Goal: Navigation & Orientation: Understand site structure

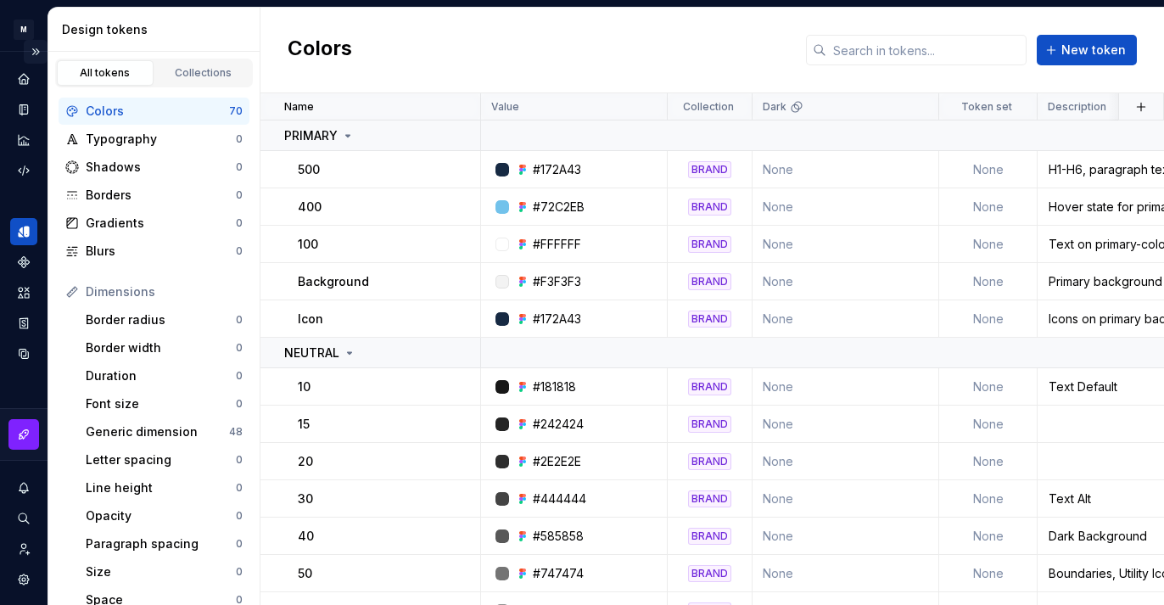
click at [27, 59] on button "Expand sidebar" at bounding box center [36, 52] width 24 height 24
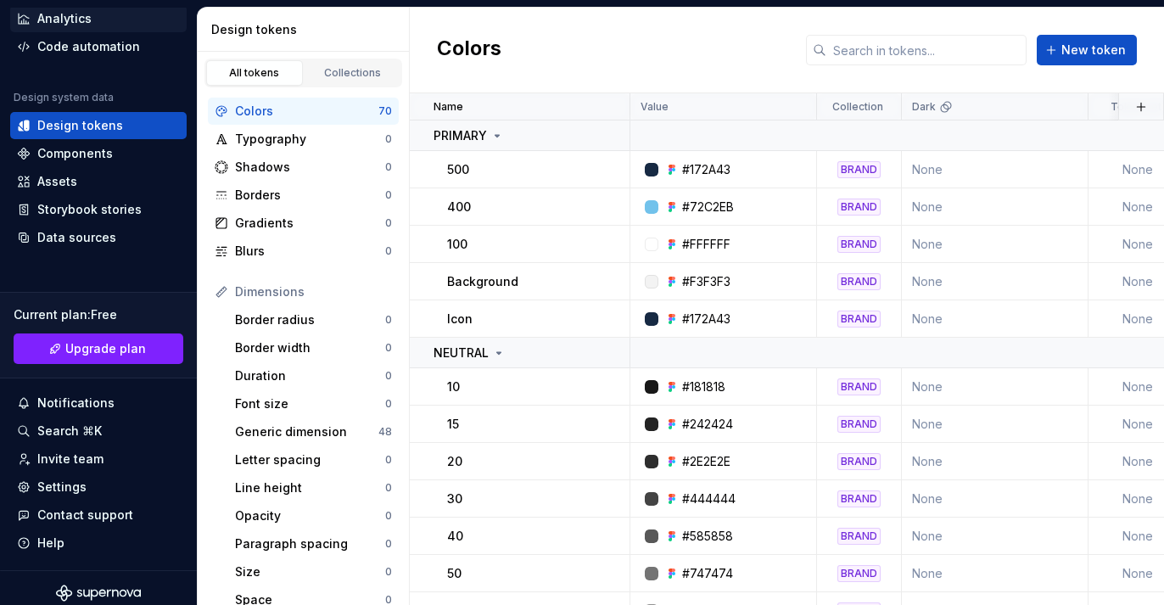
scroll to position [126, 0]
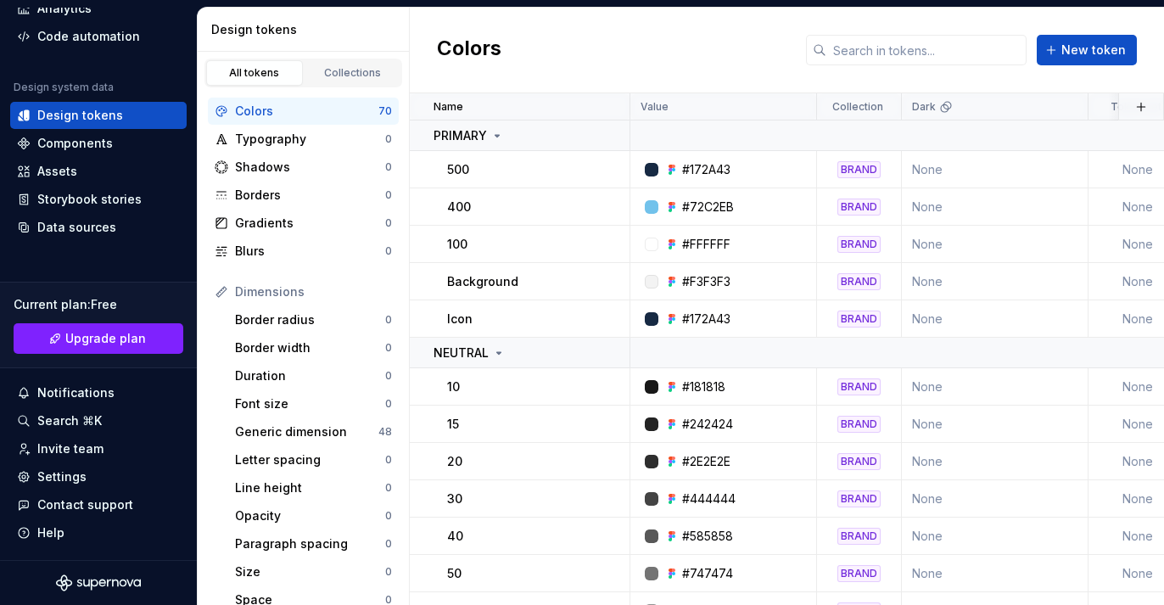
click at [107, 580] on icon "Supernova Logo" at bounding box center [109, 583] width 4 height 8
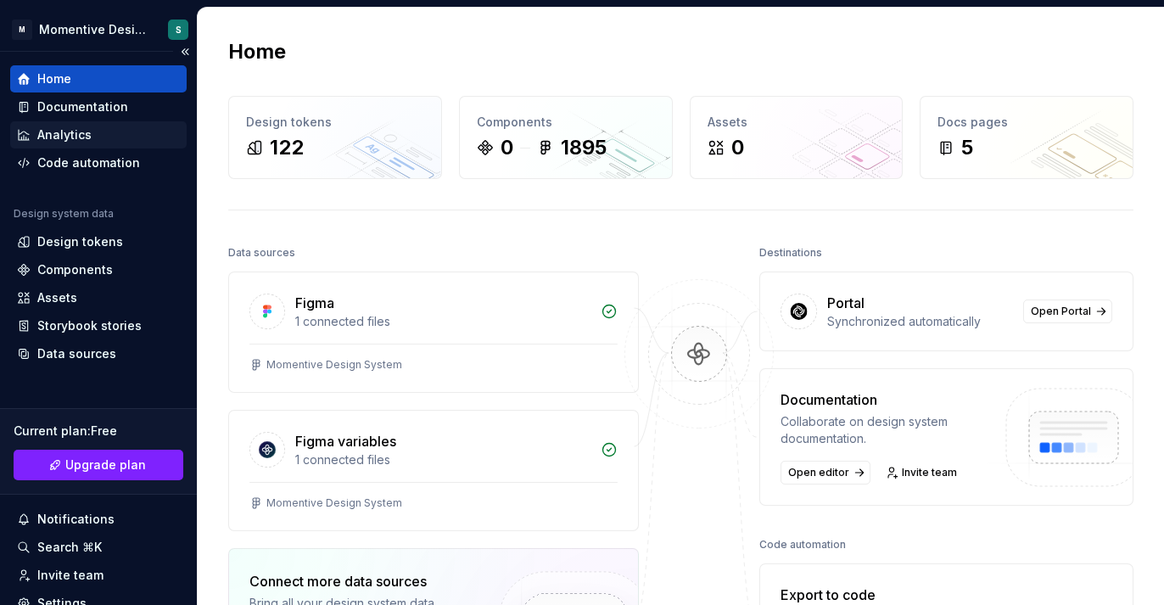
click at [84, 127] on div "Analytics" at bounding box center [64, 134] width 54 height 17
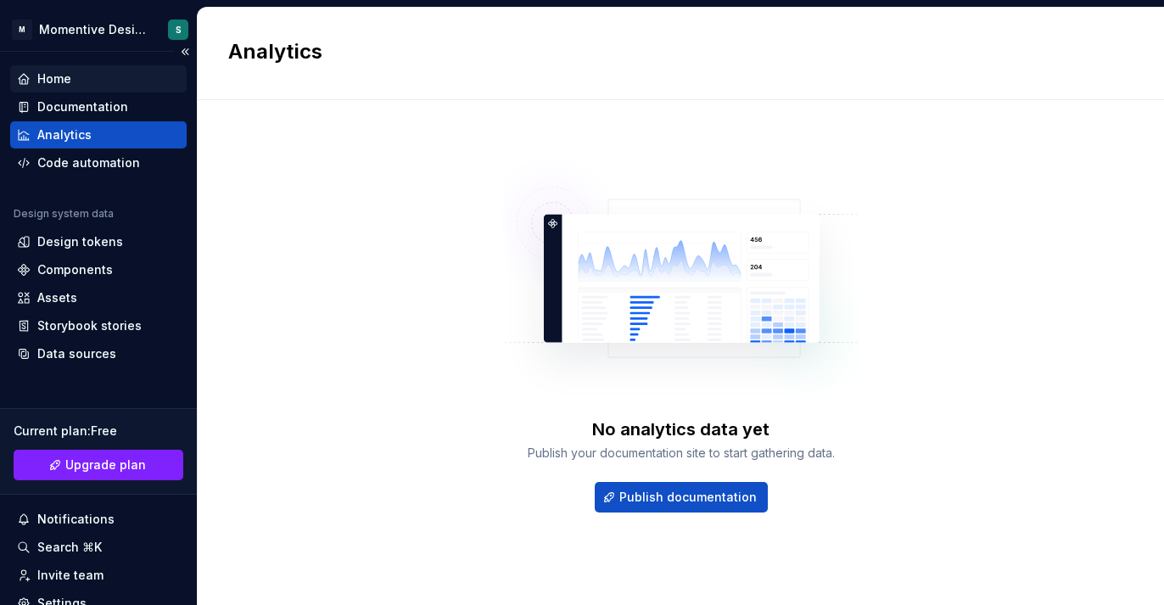
click at [82, 82] on div "Home" at bounding box center [98, 78] width 163 height 17
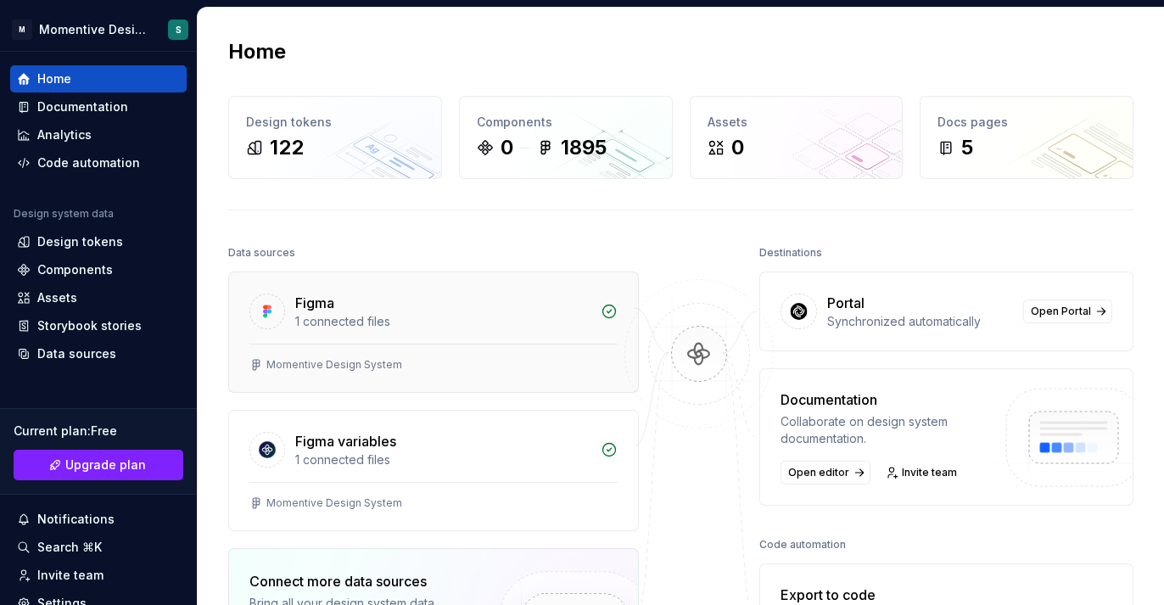
scroll to position [3, 0]
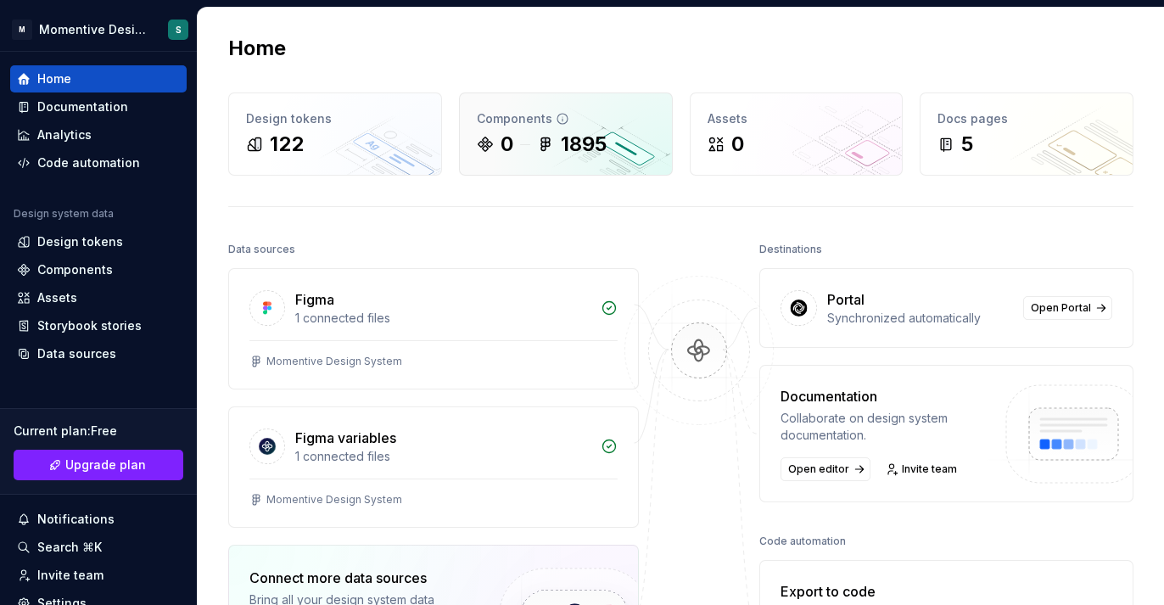
click at [551, 137] on icon at bounding box center [545, 144] width 17 height 17
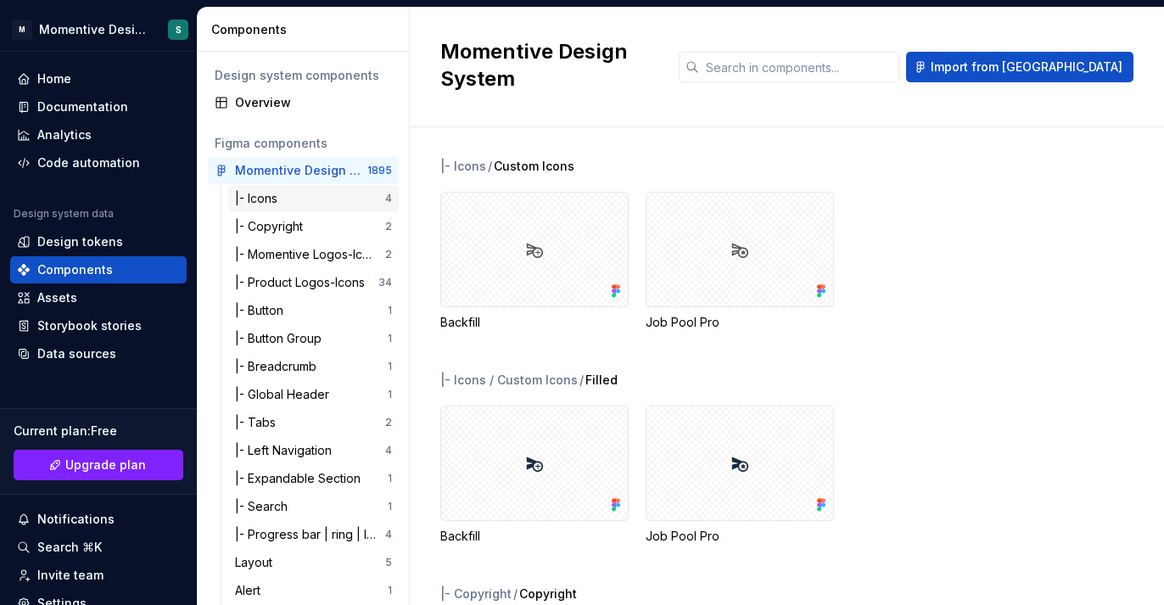
click at [275, 199] on div "|- Icons" at bounding box center [259, 198] width 49 height 17
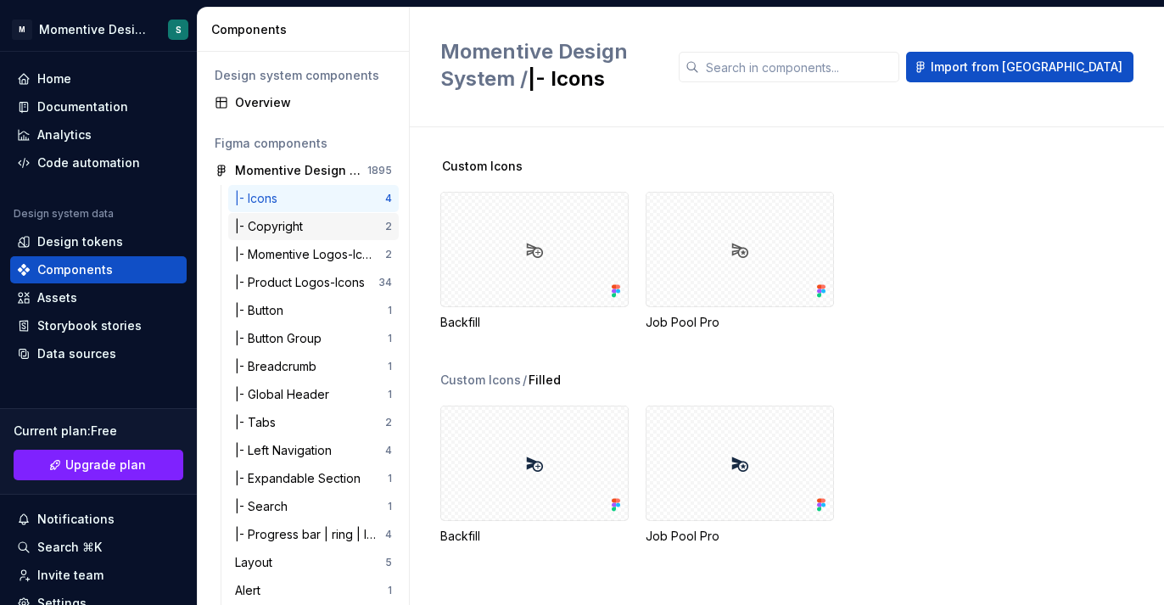
click at [280, 226] on div "|- Copyright" at bounding box center [272, 226] width 75 height 17
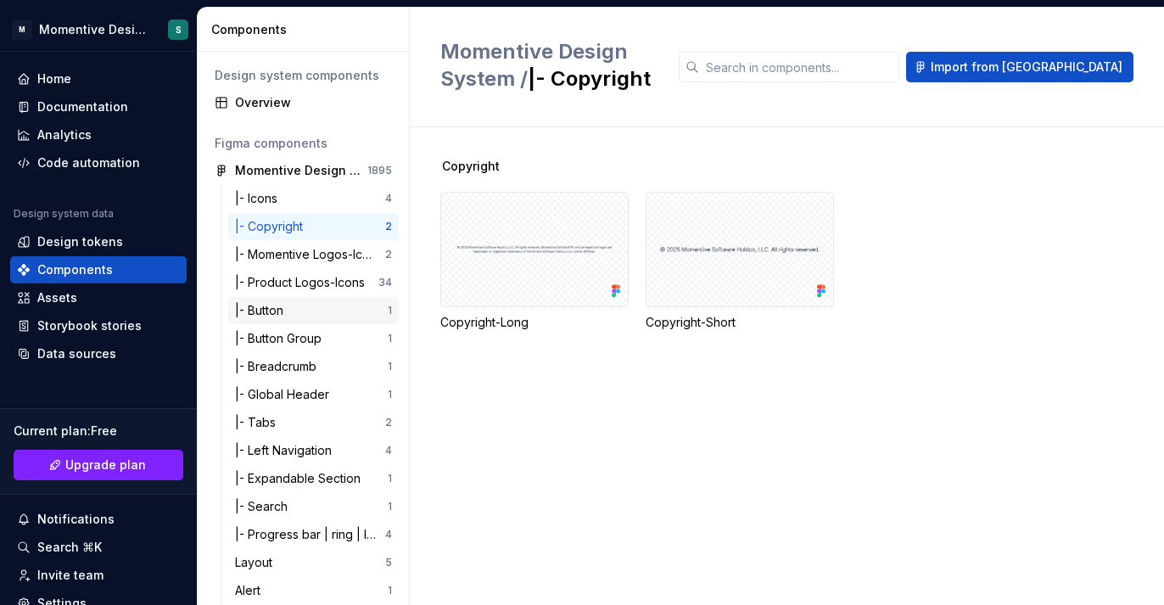
click at [283, 303] on div "|- Button" at bounding box center [262, 310] width 55 height 17
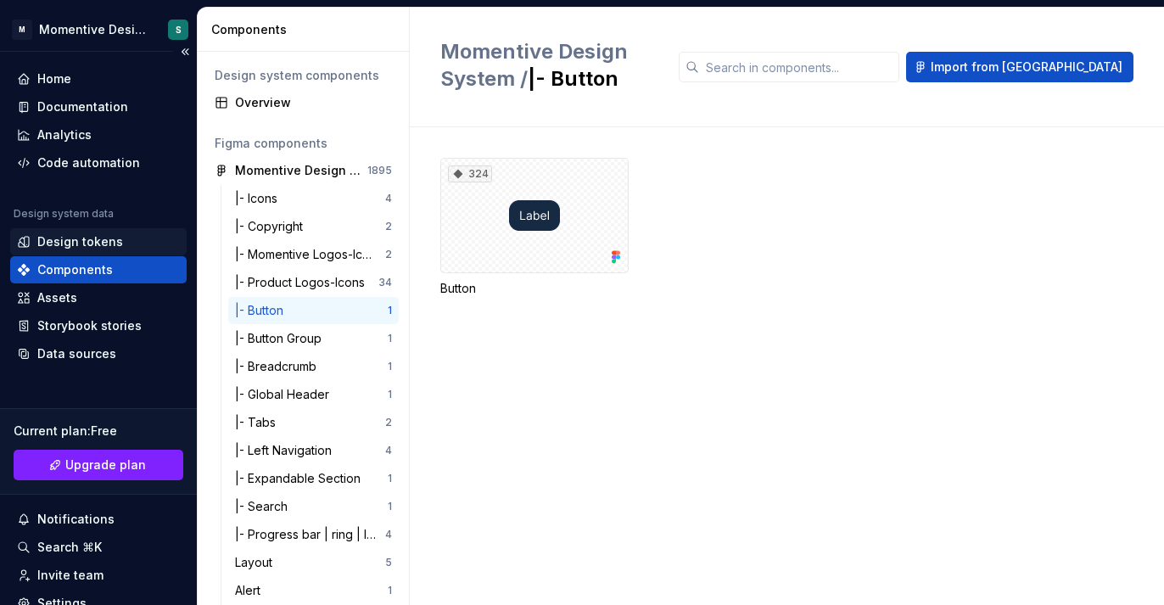
click at [92, 247] on div "Design tokens" at bounding box center [80, 241] width 86 height 17
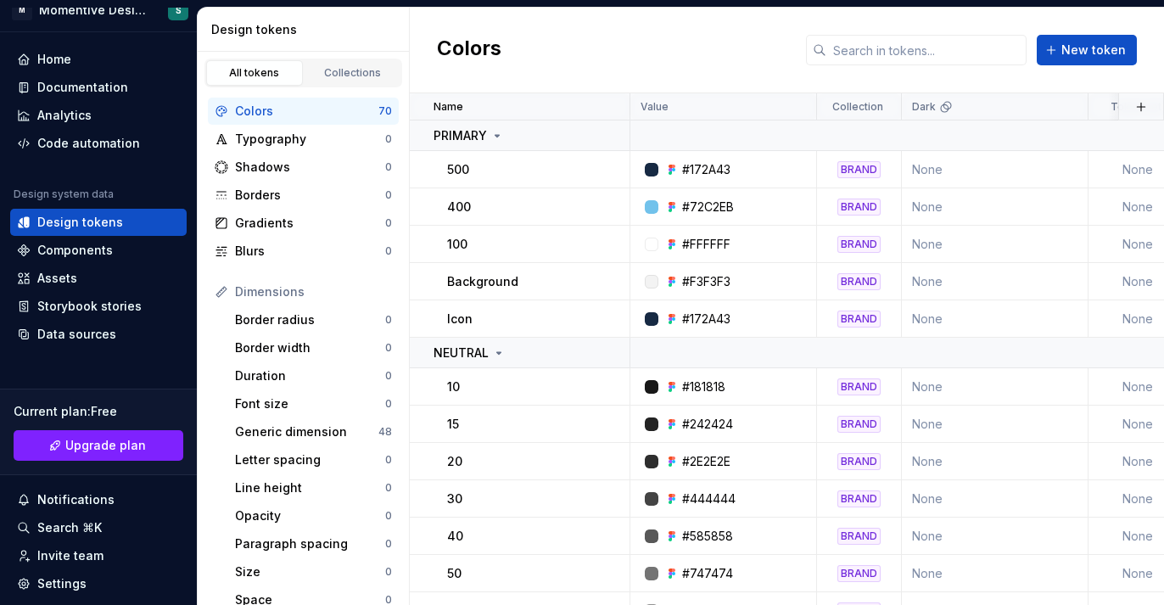
scroll to position [30, 0]
